Goal: Contribute content

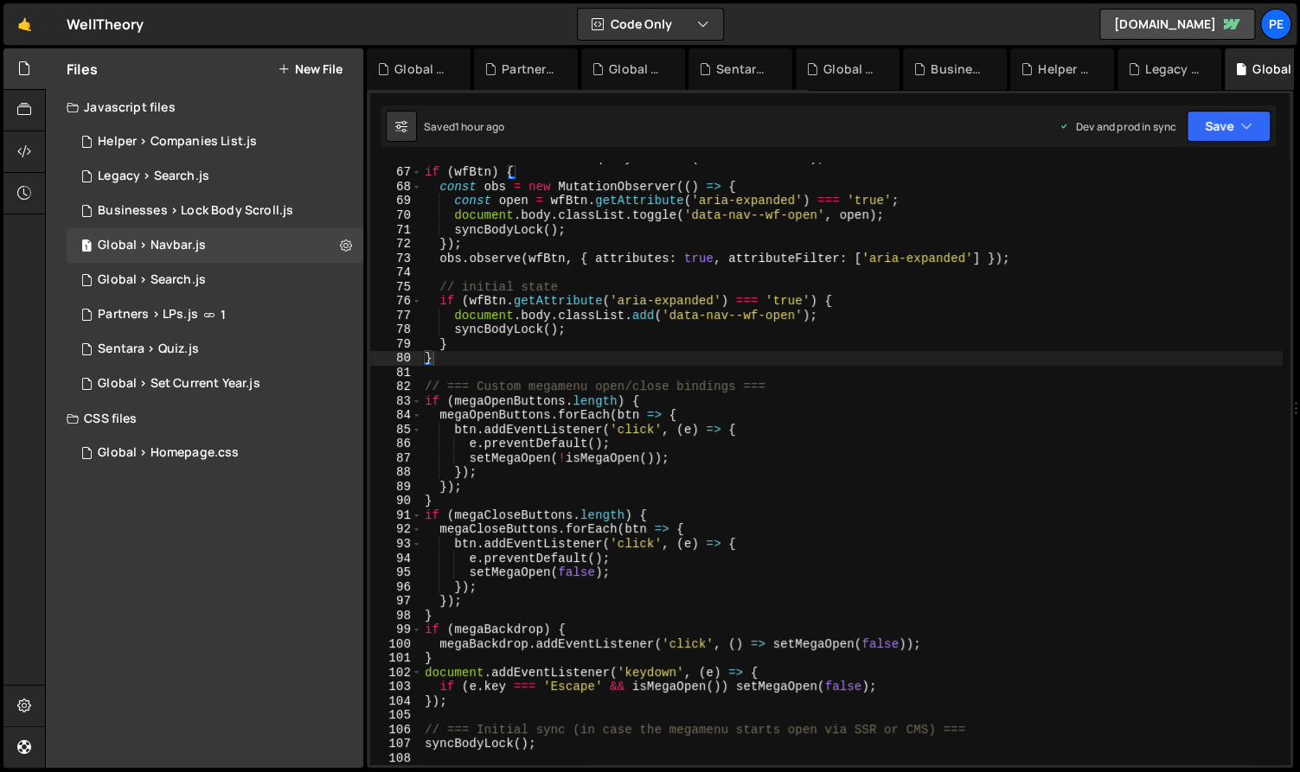
scroll to position [940, 0]
click at [182, 135] on div "Helper > Companies List.js" at bounding box center [177, 142] width 159 height 16
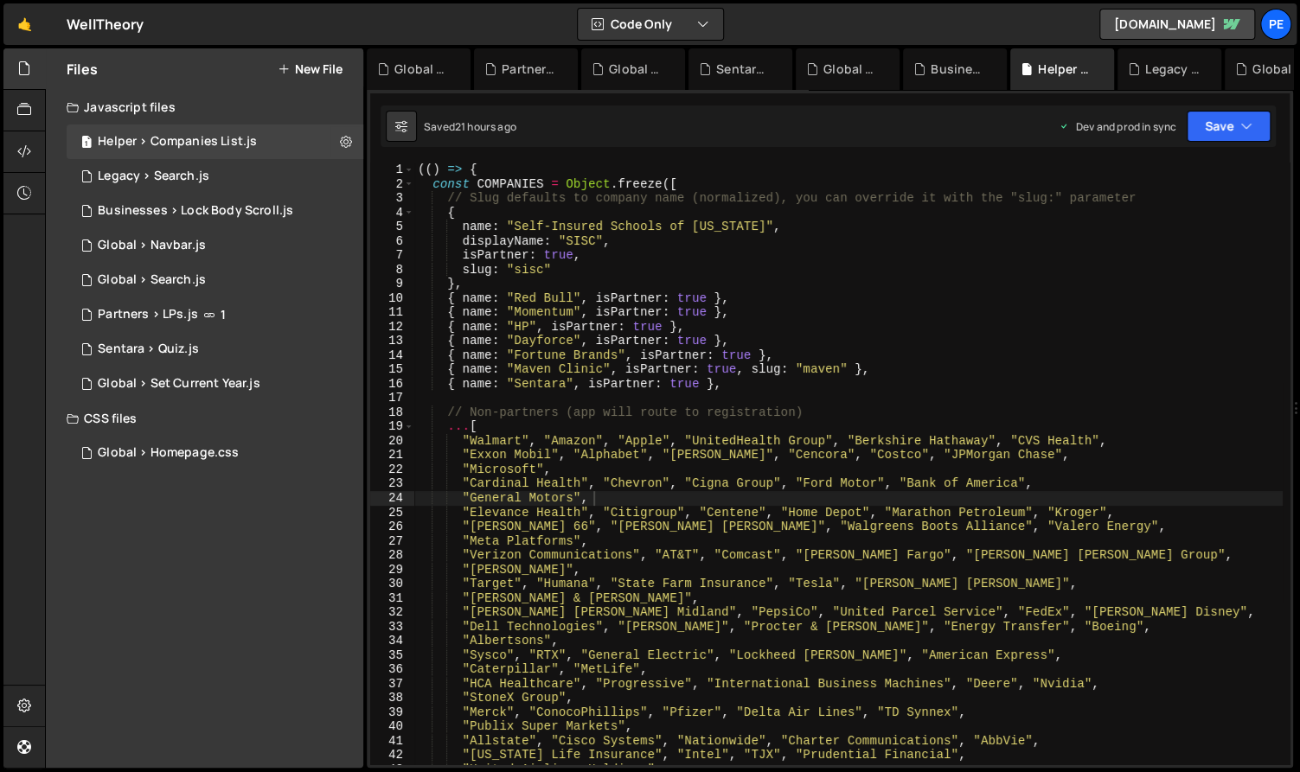
click at [614, 289] on div "(( ) => { const COMPANIES = Object . freeze ([ // Slug defaults to company name…" at bounding box center [848, 478] width 868 height 631
click at [620, 248] on div "(( ) => { const COMPANIES = Object . freeze ([ // Slug defaults to company name…" at bounding box center [848, 478] width 868 height 631
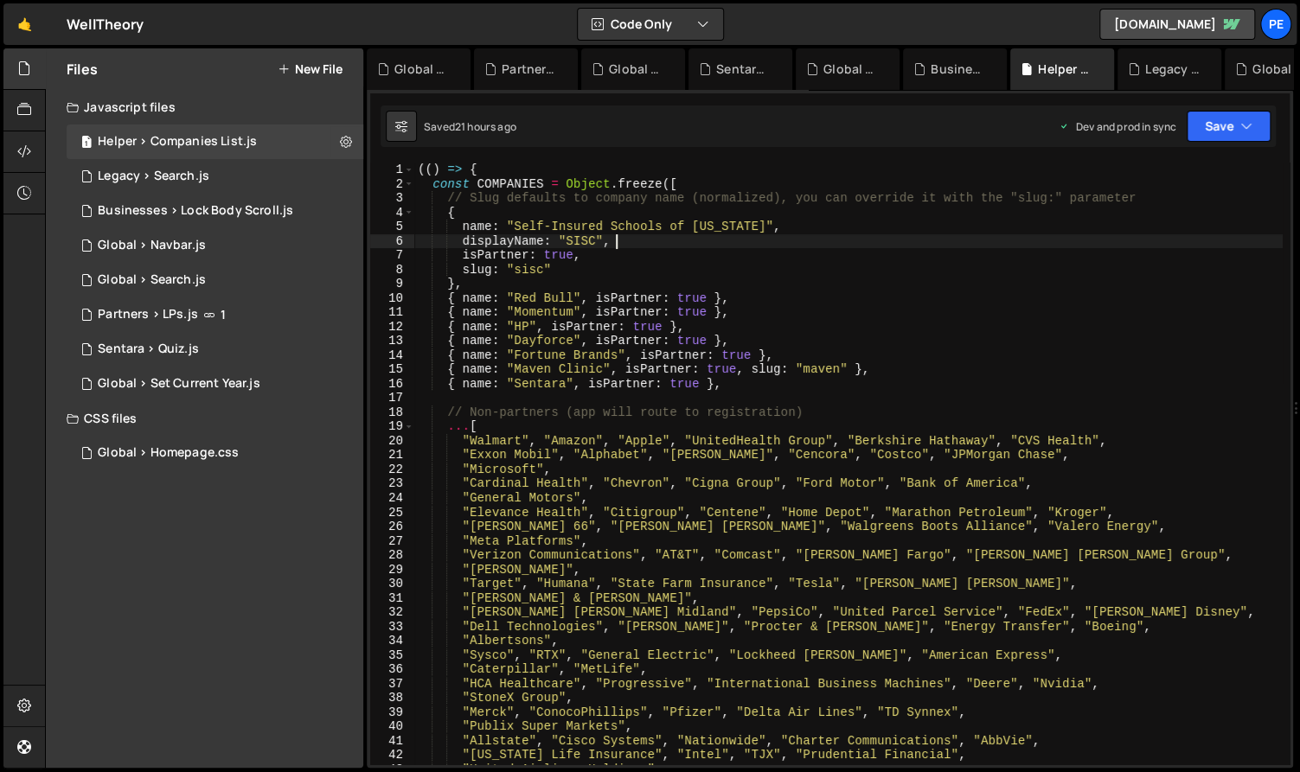
click at [574, 380] on div "(( ) => { const COMPANIES = Object . freeze ([ // Slug defaults to company name…" at bounding box center [848, 478] width 868 height 631
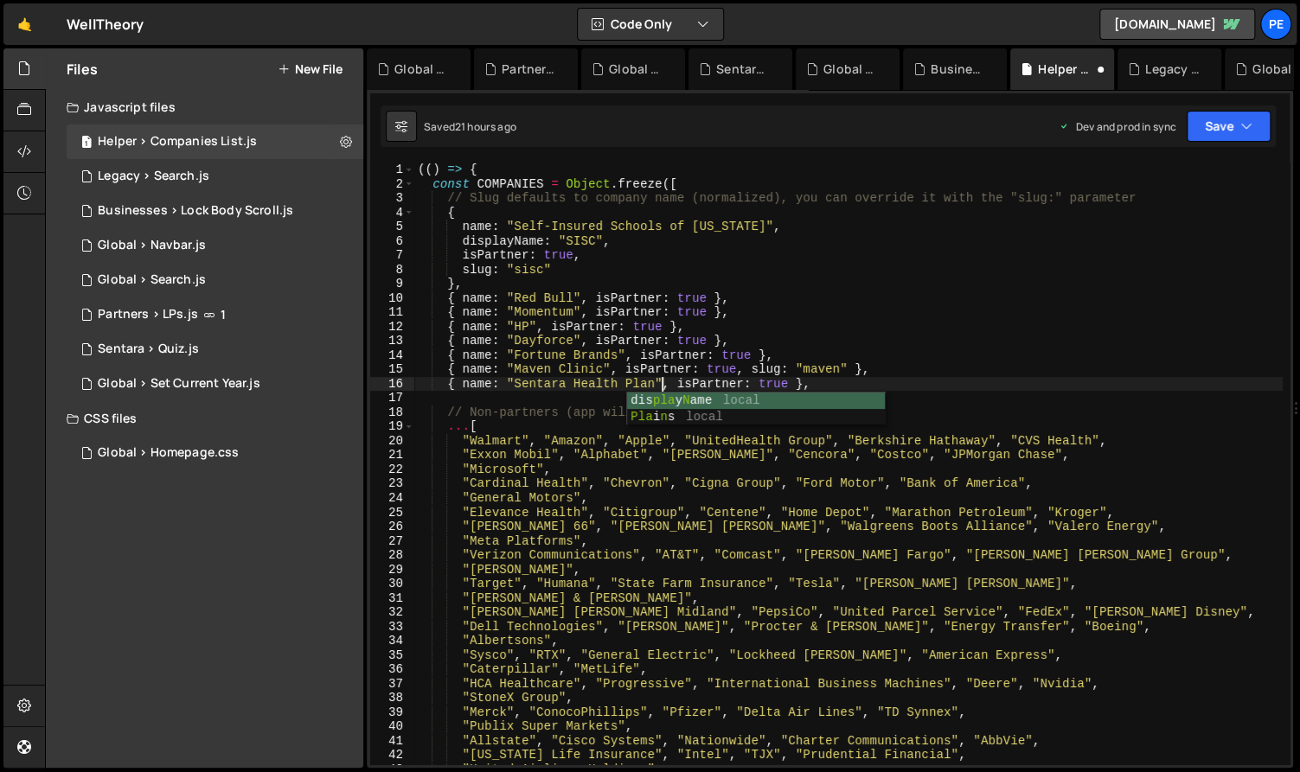
scroll to position [0, 18]
click at [738, 338] on div "(( ) => { const COMPANIES = Object . freeze ([ // Slug defaults to company name…" at bounding box center [848, 478] width 868 height 631
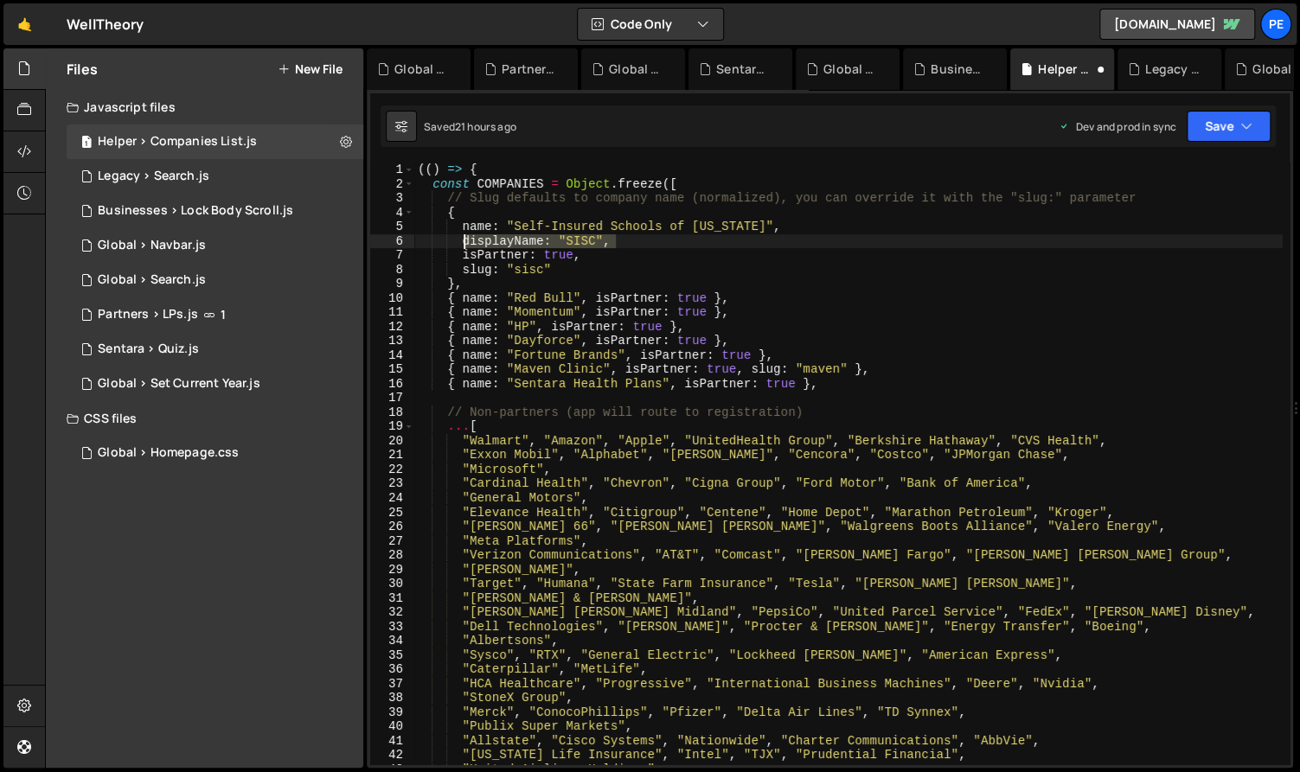
drag, startPoint x: 579, startPoint y: 242, endPoint x: 463, endPoint y: 246, distance: 115.9
click at [463, 246] on div "(( ) => { const COMPANIES = Object . freeze ([ // Slug defaults to company name…" at bounding box center [848, 478] width 868 height 631
click at [553, 236] on div "(( ) => { const COMPANIES = Object . freeze ([ // Slug defaults to company name…" at bounding box center [848, 464] width 868 height 602
click at [613, 259] on div "(( ) => { const COMPANIES = Object . freeze ([ // Slug defaults to company name…" at bounding box center [848, 478] width 868 height 631
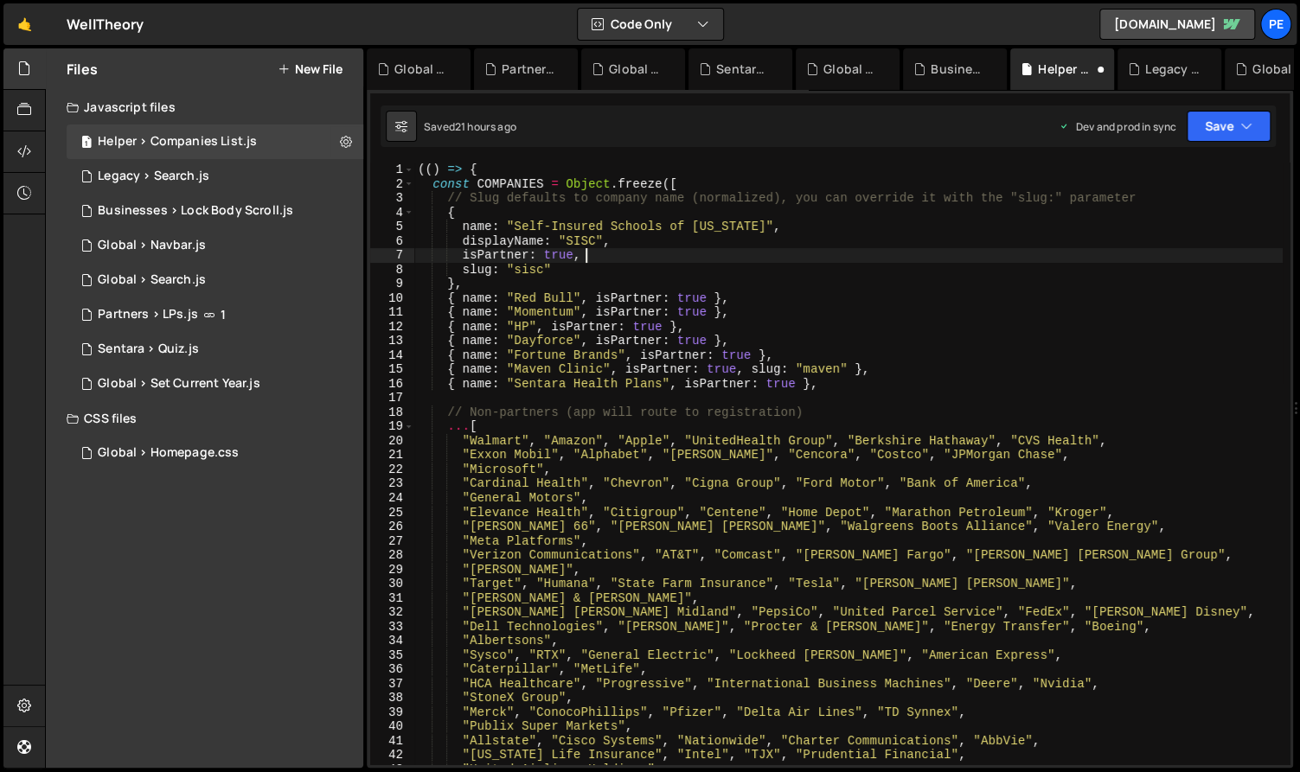
scroll to position [0, 11]
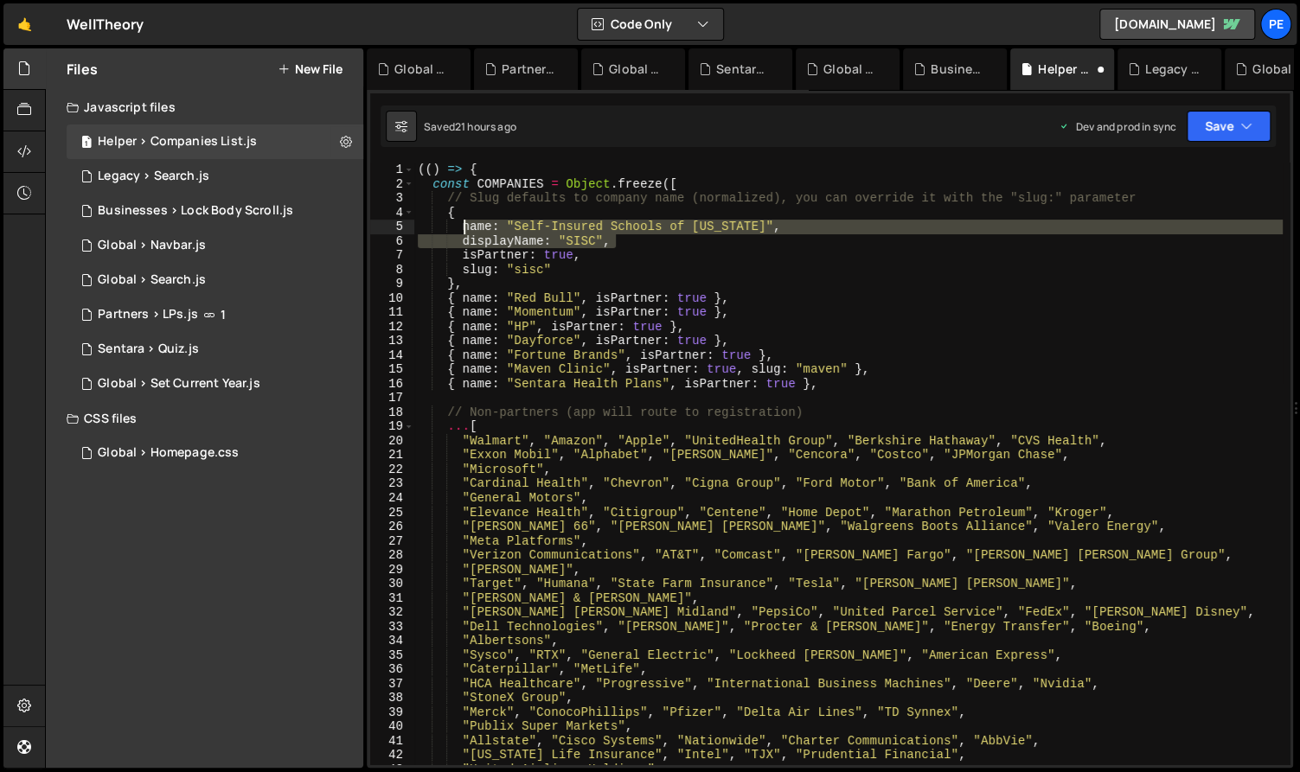
drag, startPoint x: 613, startPoint y: 242, endPoint x: 461, endPoint y: 233, distance: 152.4
click at [461, 233] on div "(( ) => { const COMPANIES = Object . freeze ([ // Slug defaults to company name…" at bounding box center [848, 478] width 868 height 631
click at [508, 242] on div "(( ) => { const COMPANIES = Object . freeze ([ // Slug defaults to company name…" at bounding box center [848, 464] width 868 height 602
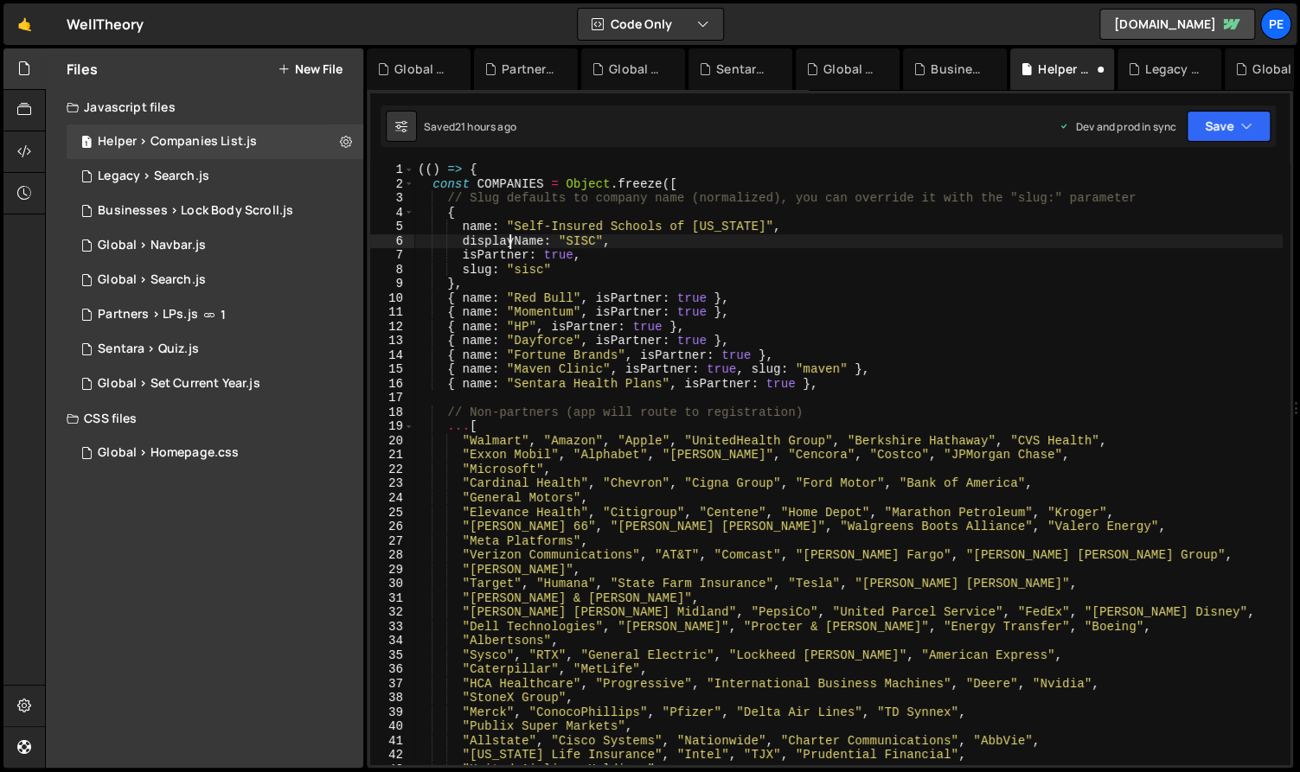
click at [691, 386] on div "(( ) => { const COMPANIES = Object . freeze ([ // Slug defaults to company name…" at bounding box center [848, 478] width 868 height 631
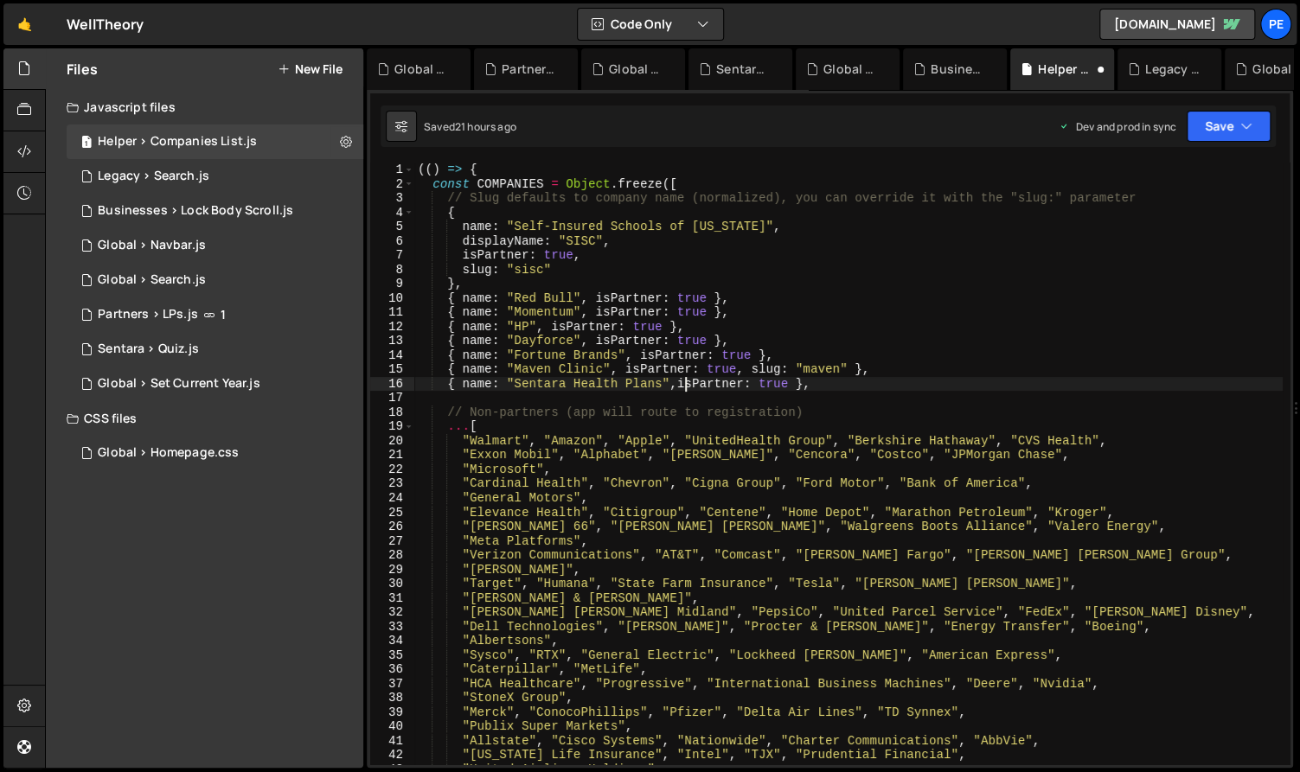
scroll to position [0, 3]
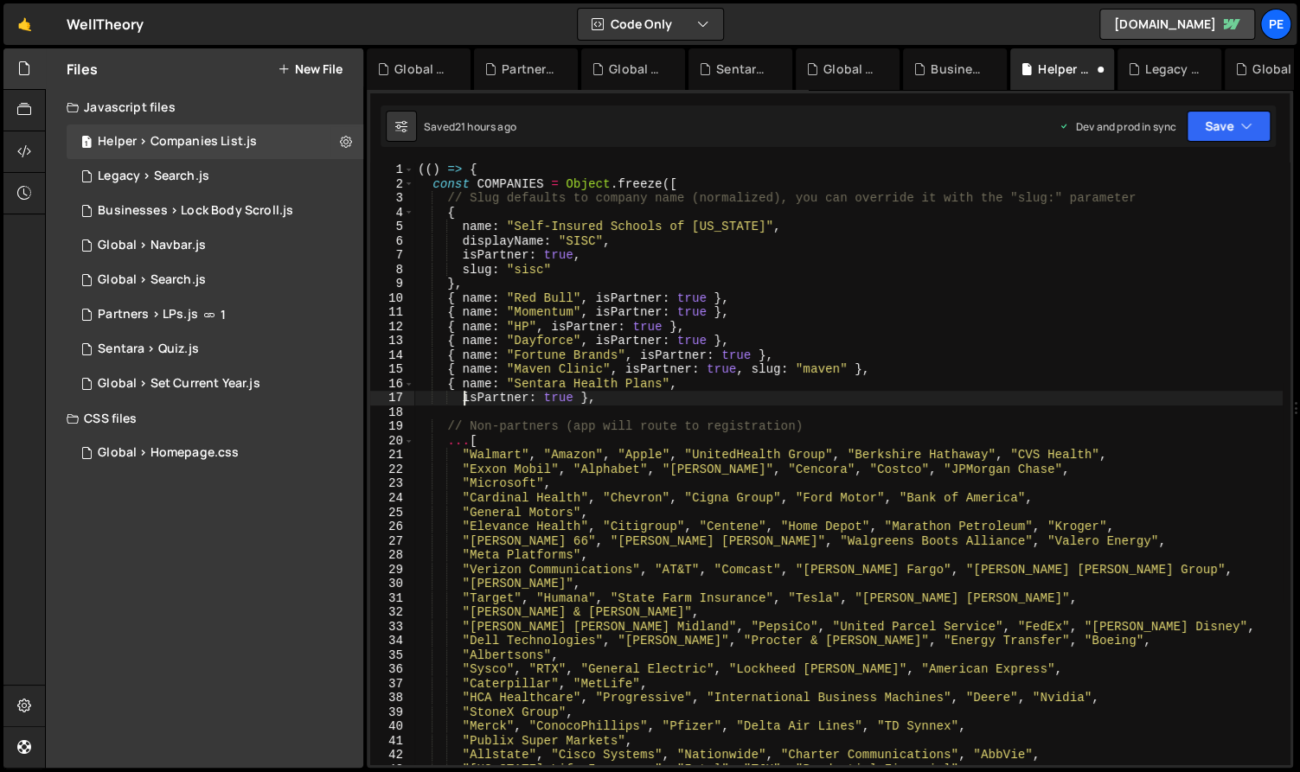
click at [636, 231] on div "(( ) => { const COMPANIES = Object . freeze ([ // Slug defaults to company name…" at bounding box center [848, 478] width 868 height 631
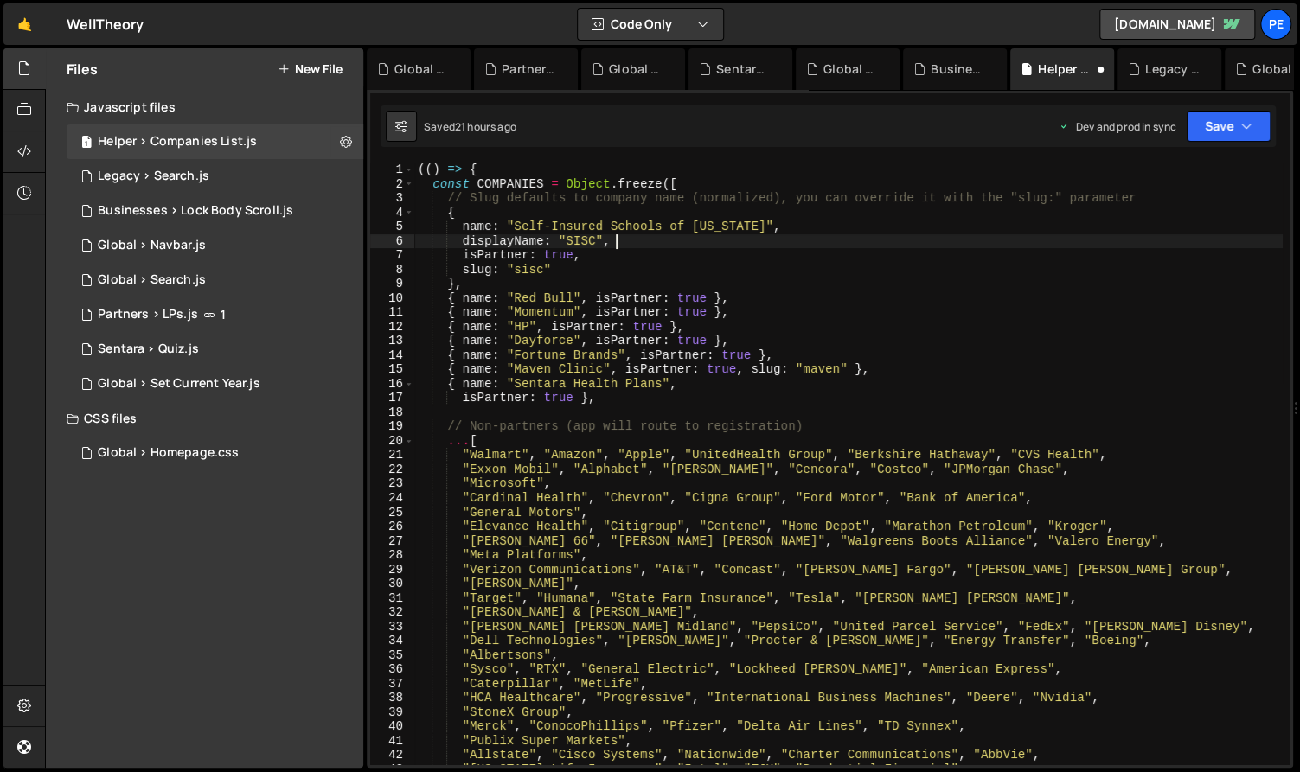
click at [610, 263] on div "(( ) => { const COMPANIES = Object . freeze ([ // Slug defaults to company name…" at bounding box center [848, 478] width 868 height 631
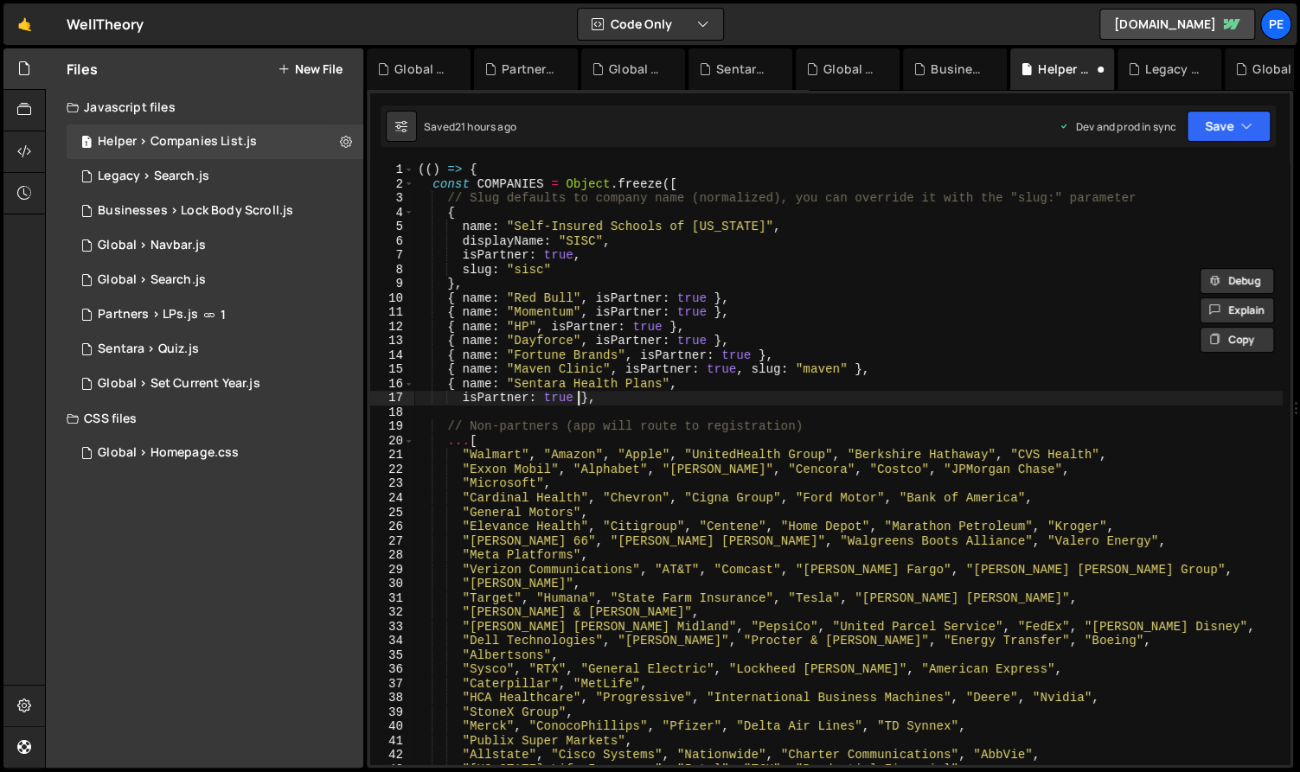
click at [580, 399] on div "(( ) => { const COMPANIES = Object . freeze ([ // Slug defaults to company name…" at bounding box center [848, 478] width 868 height 631
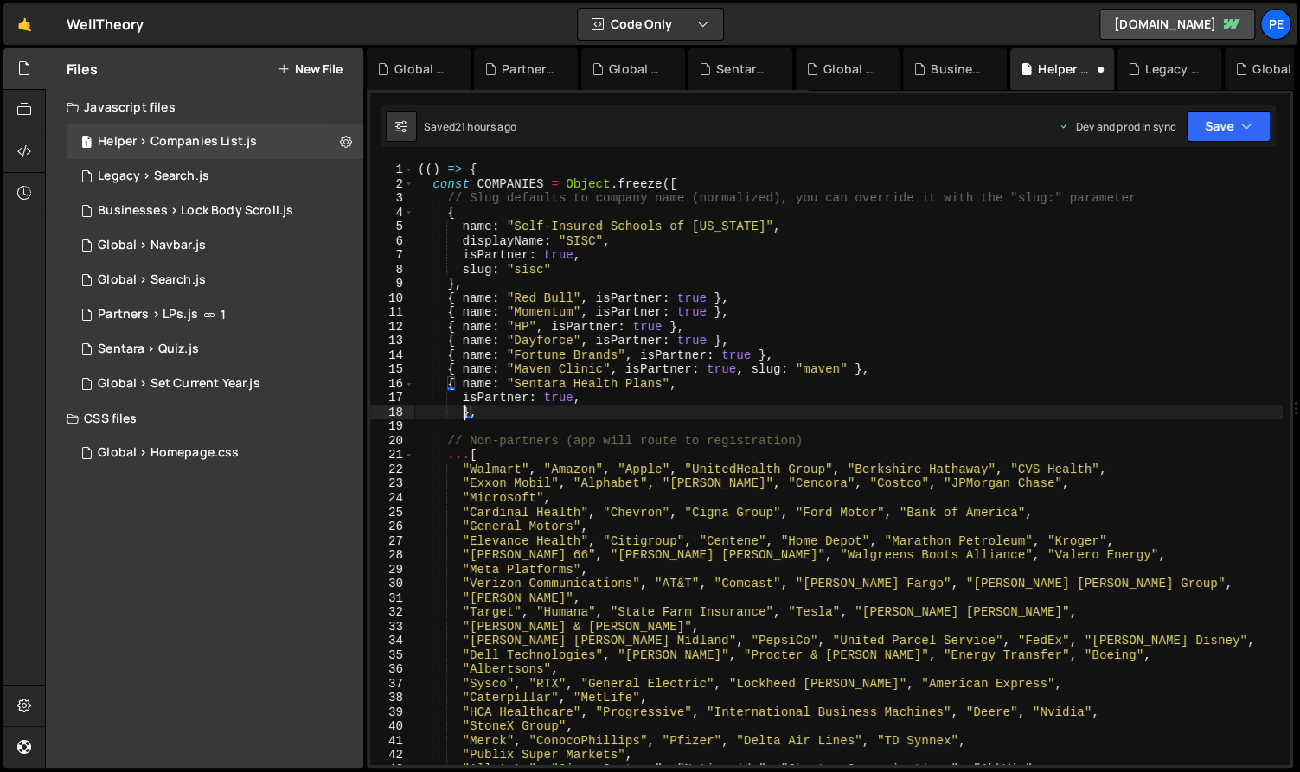
paste textarea "slug: "sisc""
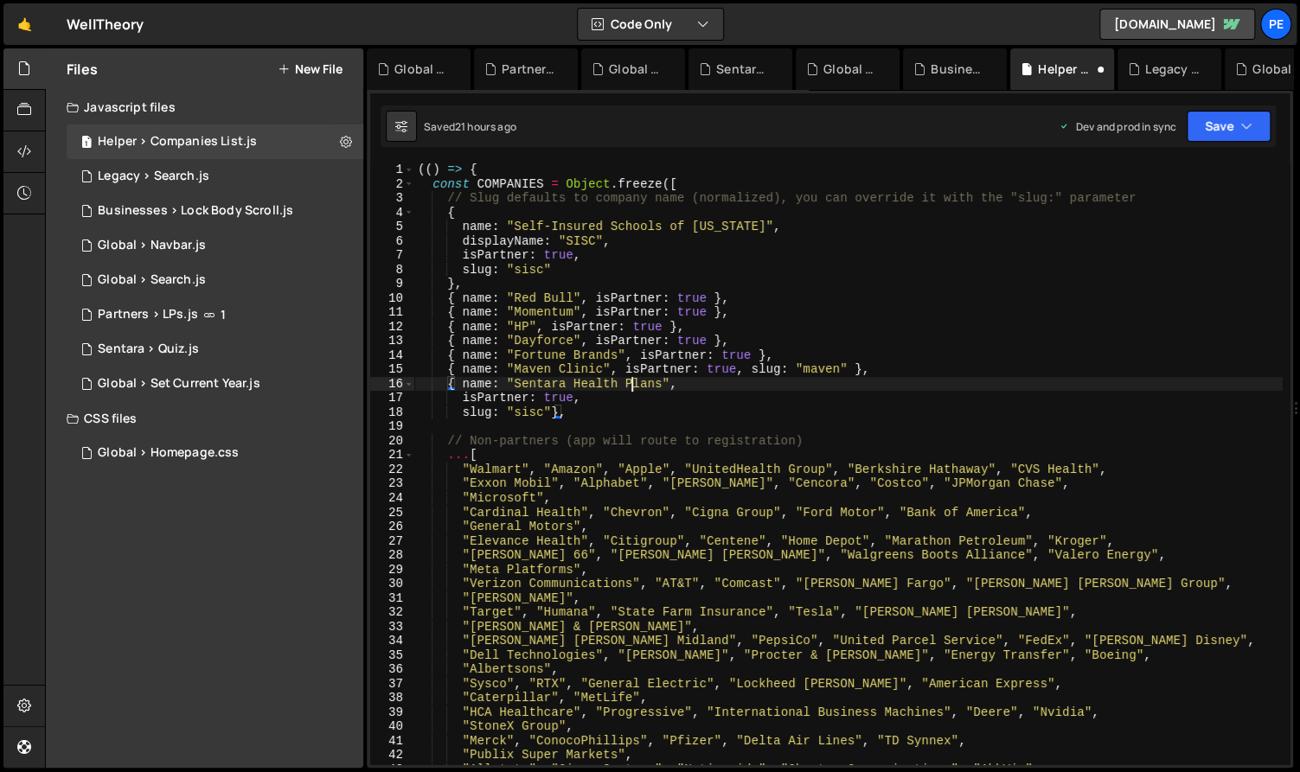
click at [630, 390] on div "(( ) => { const COMPANIES = Object . freeze ([ // Slug defaults to company name…" at bounding box center [848, 478] width 868 height 631
click at [551, 415] on div "(( ) => { const COMPANIES = Object . freeze ([ // Slug defaults to company name…" at bounding box center [848, 478] width 868 height 631
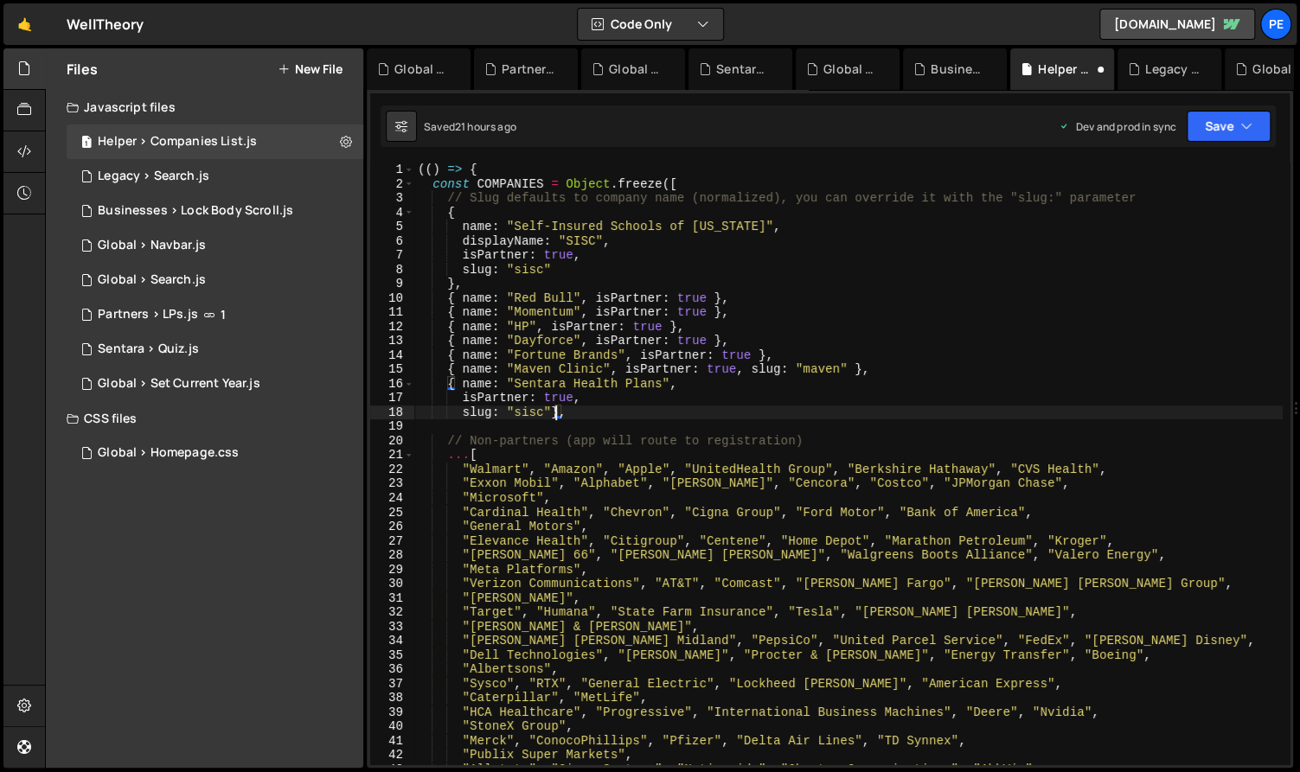
scroll to position [0, 11]
type textarea "slug: "sisc"},"
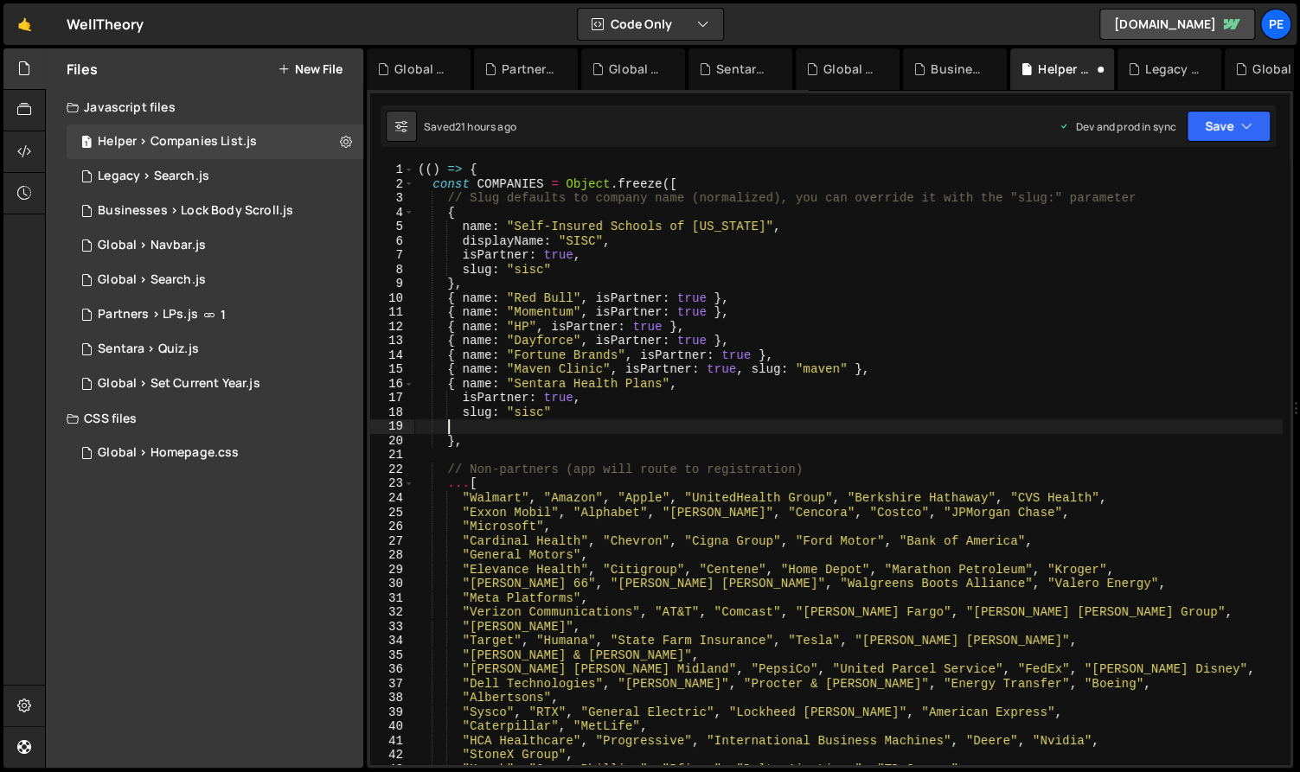
scroll to position [0, 0]
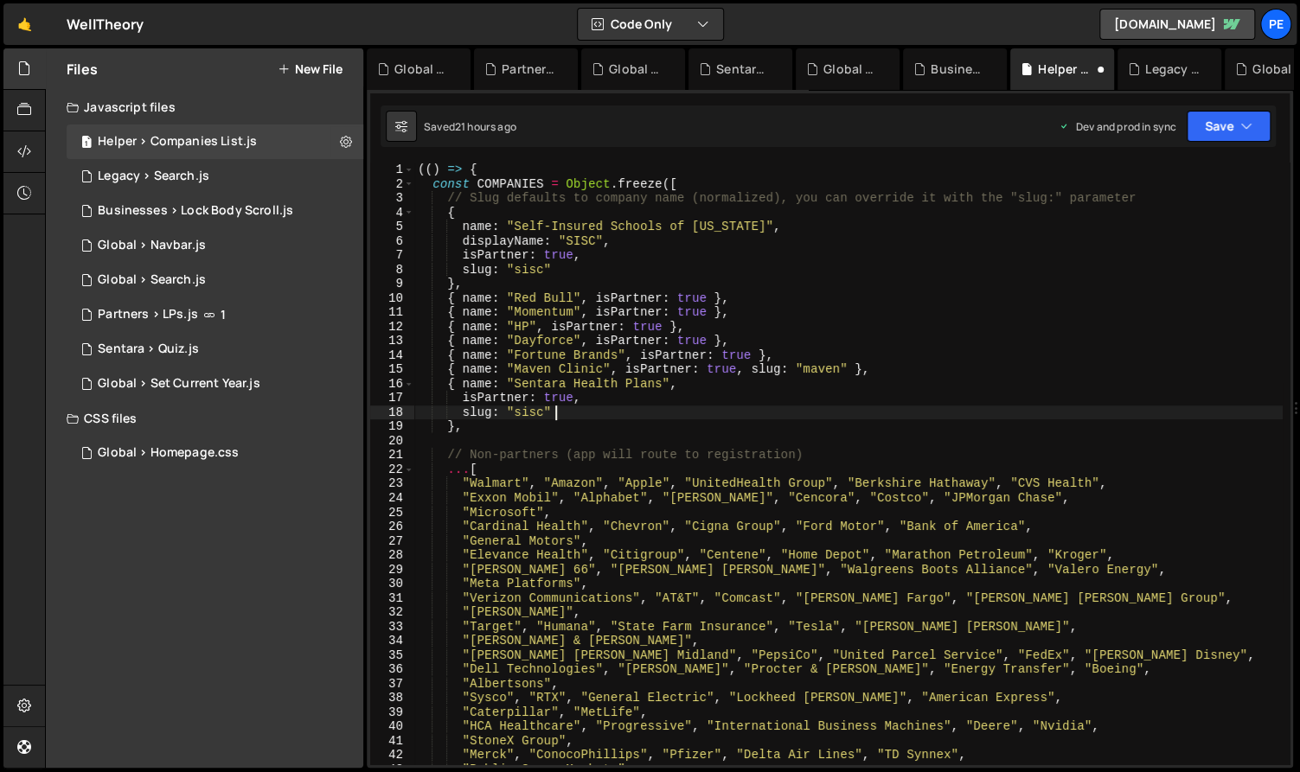
click at [671, 387] on div "(( ) => { const COMPANIES = Object . freeze ([ // Slug defaults to company name…" at bounding box center [848, 478] width 868 height 631
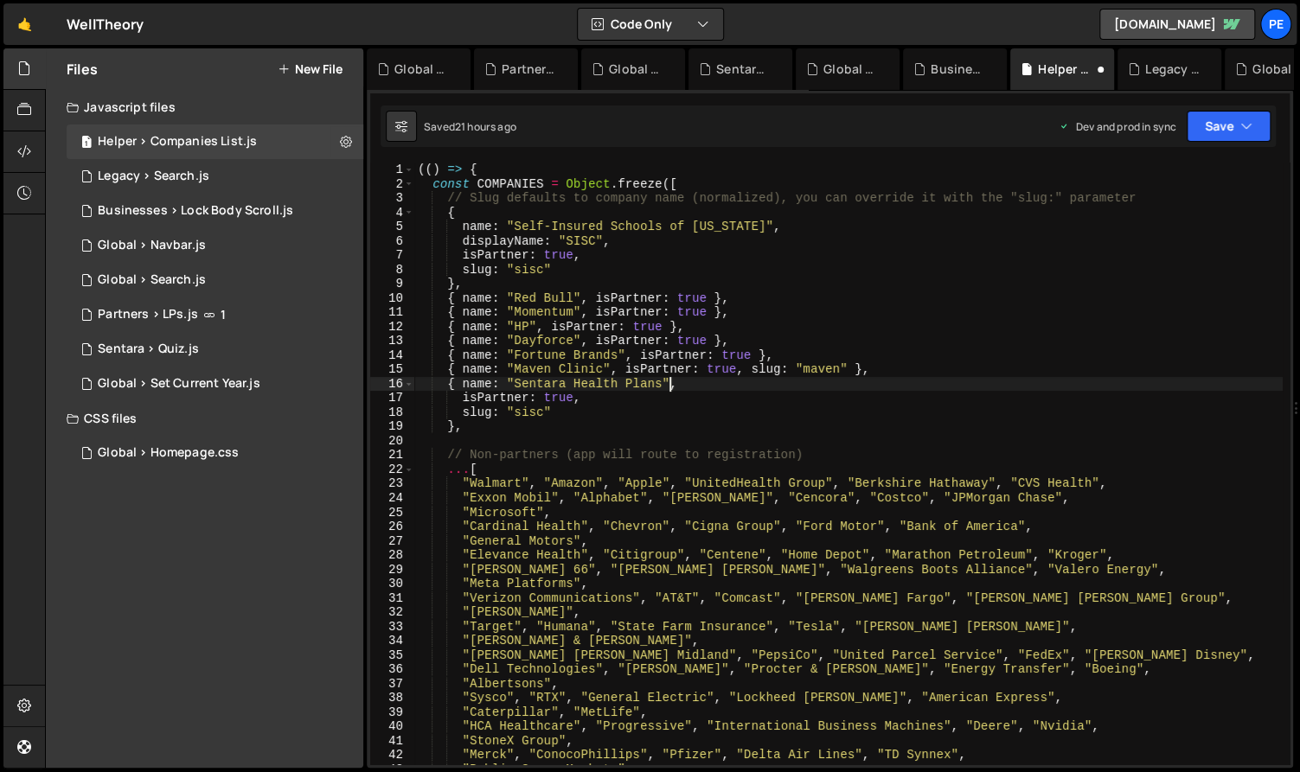
type textarea "{"
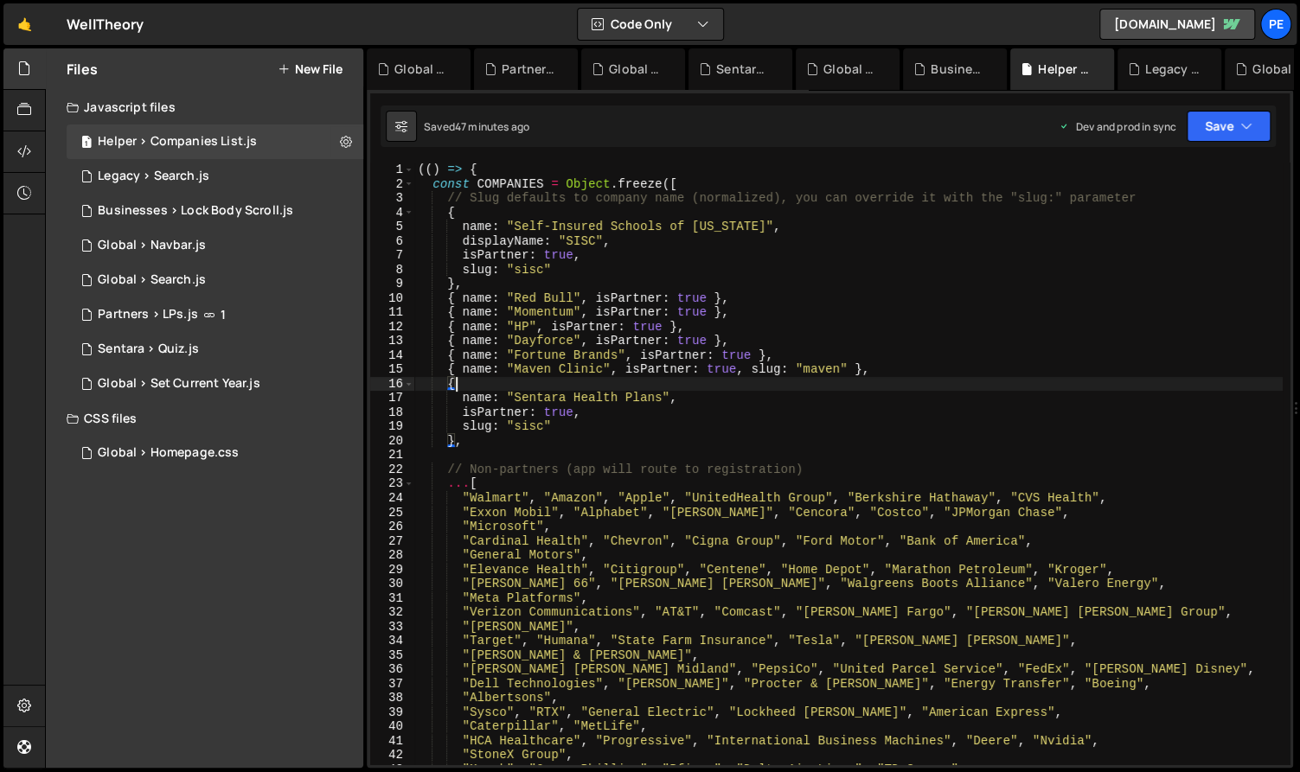
click at [782, 28] on div "🤙 WellTheory ⚠️ Code is being edited in another browser Code Only Code Only Cod…" at bounding box center [649, 24] width 1293 height 42
